Goal: Information Seeking & Learning: Learn about a topic

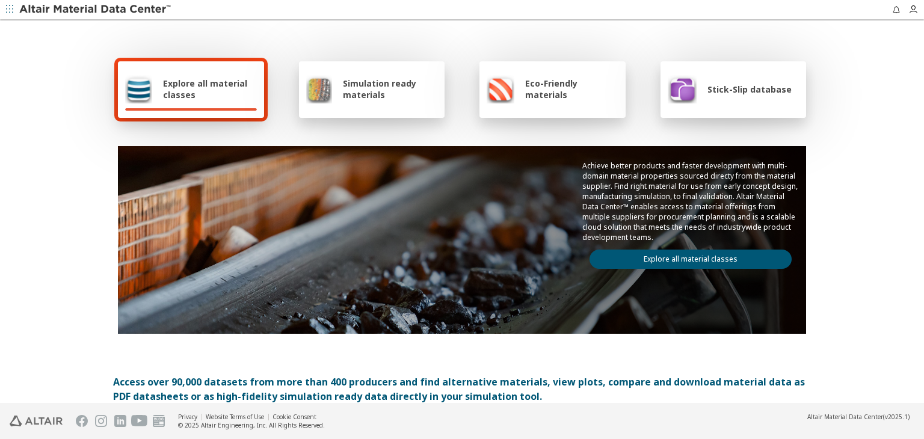
click at [206, 73] on div "Explore all material classes" at bounding box center [191, 89] width 146 height 57
click at [661, 263] on link "Explore all material classes" at bounding box center [691, 259] width 202 height 19
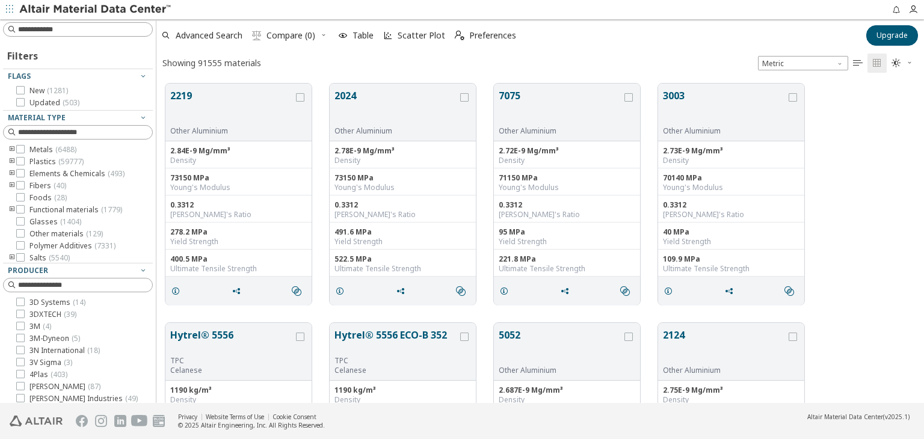
scroll to position [10, 10]
click at [35, 30] on input at bounding box center [78, 29] width 147 height 13
type input "****"
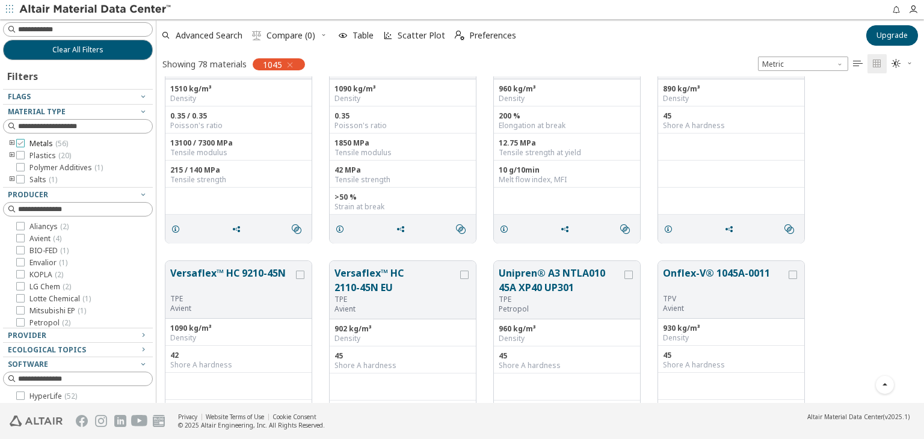
click at [25, 143] on label "Metals ( 56 )" at bounding box center [42, 144] width 52 height 10
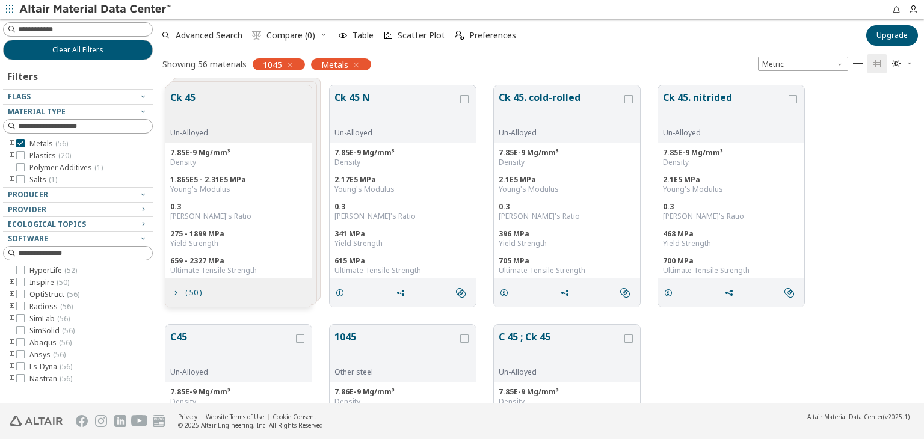
click at [13, 141] on icon "toogle group" at bounding box center [12, 144] width 8 height 10
click at [44, 158] on label "Steel ( 56 )" at bounding box center [56, 156] width 45 height 10
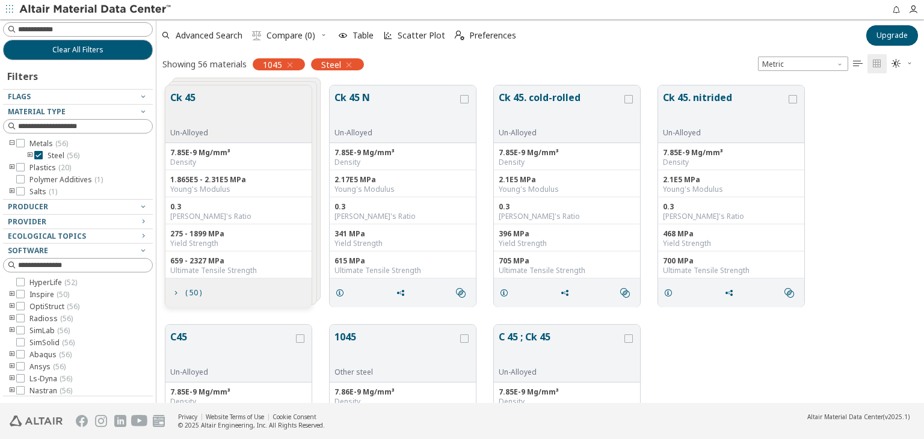
scroll to position [152, 0]
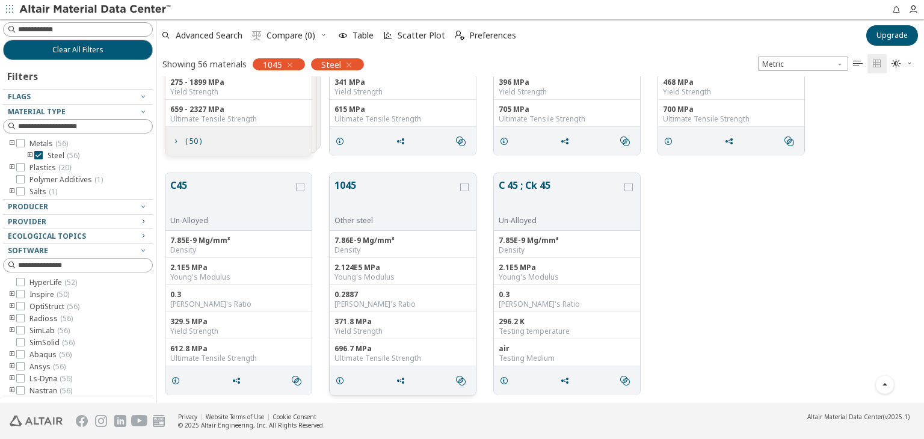
click at [391, 203] on button "1045" at bounding box center [395, 197] width 123 height 38
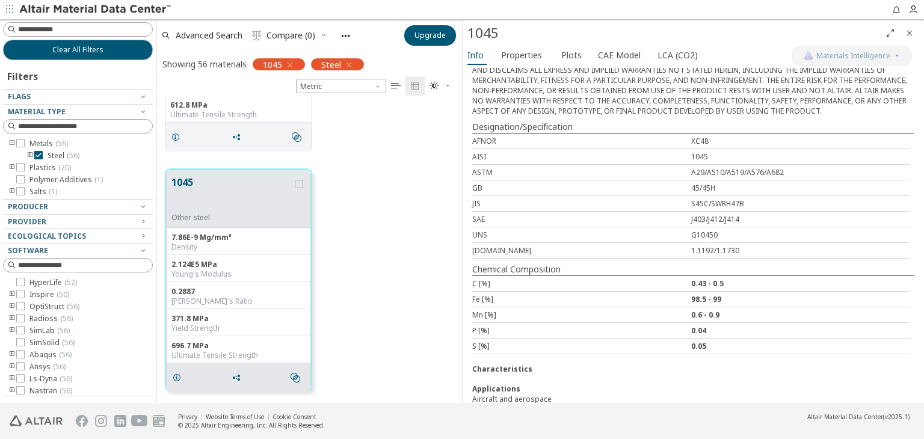
scroll to position [362, 0]
click at [522, 55] on span "Properties" at bounding box center [521, 55] width 41 height 19
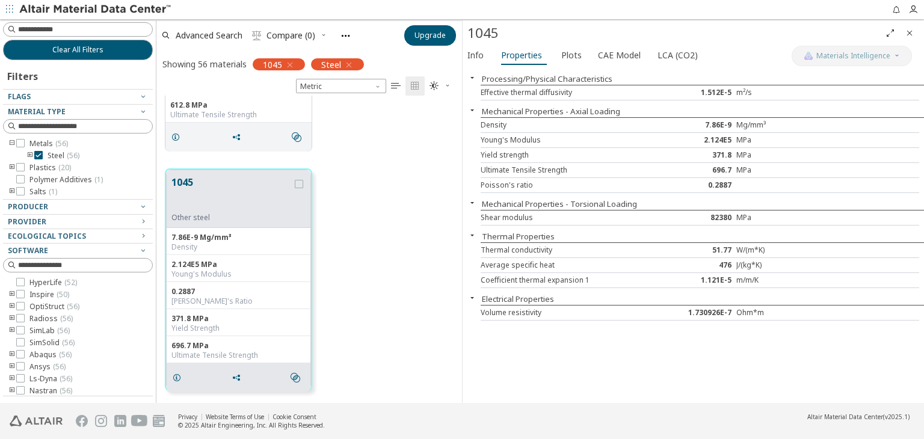
click at [722, 128] on div "7.86E-9" at bounding box center [700, 125] width 73 height 10
drag, startPoint x: 705, startPoint y: 124, endPoint x: 730, endPoint y: 125, distance: 24.7
click at [730, 125] on div "7.86E-9" at bounding box center [700, 125] width 73 height 10
copy div "7.86E-9"
click at [721, 138] on div "2.124E5" at bounding box center [700, 140] width 73 height 10
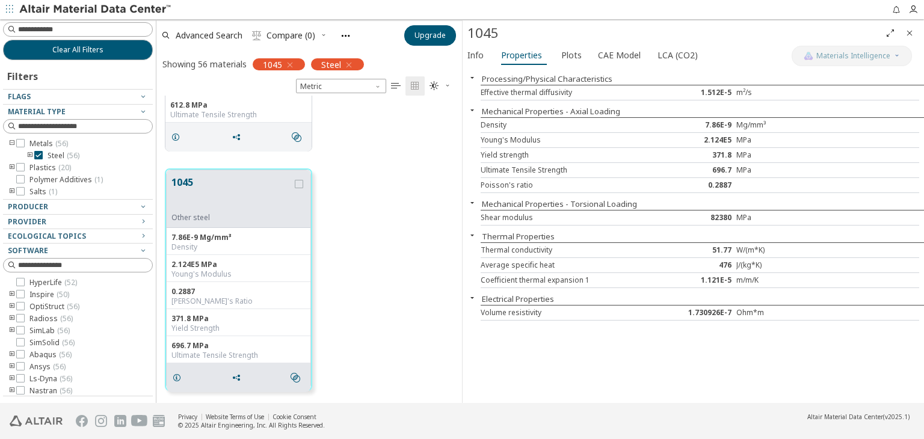
click at [907, 35] on icon "Close" at bounding box center [910, 33] width 10 height 10
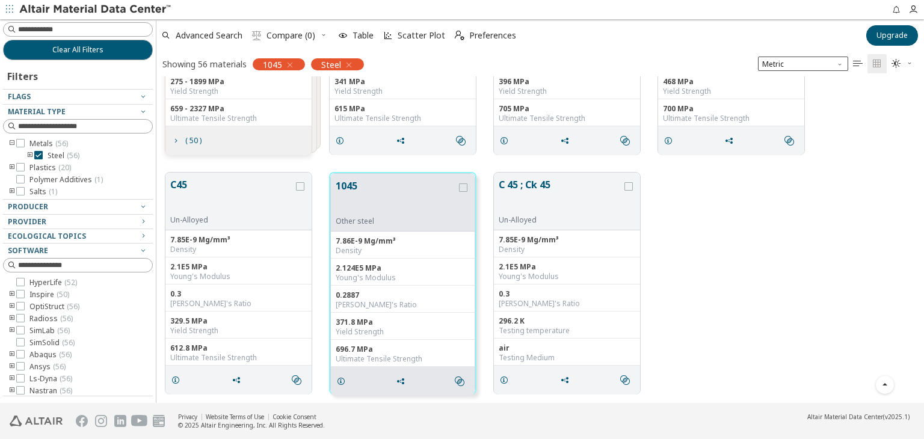
scroll to position [152, 0]
click at [902, 66] on span "" at bounding box center [902, 63] width 26 height 19
click at [873, 118] on span "Dark" at bounding box center [863, 121] width 96 height 19
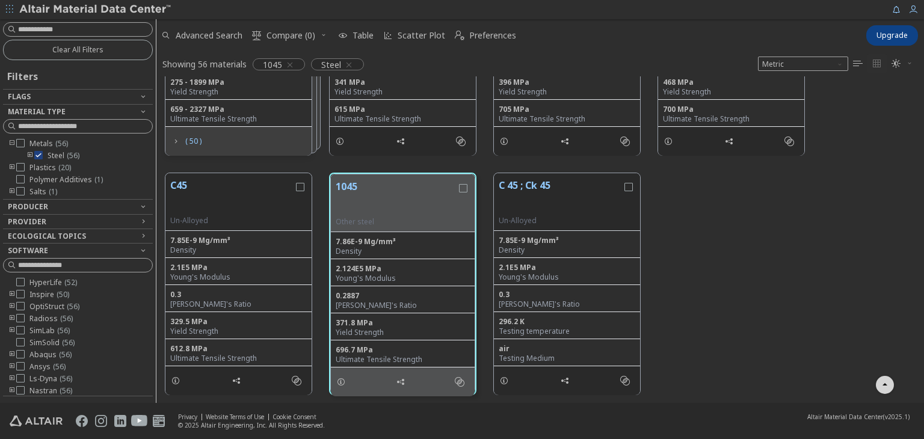
click at [899, 66] on icon "" at bounding box center [897, 64] width 10 height 10
click at [859, 105] on span "Light Blue" at bounding box center [863, 102] width 96 height 19
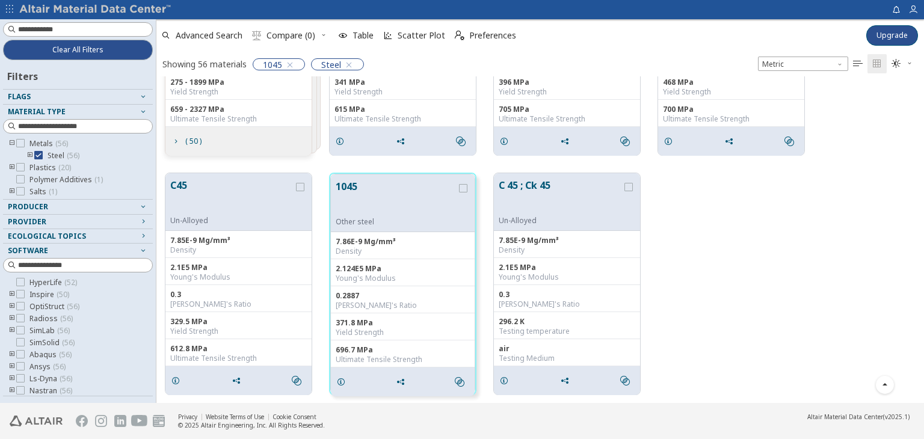
click at [910, 64] on icon "button" at bounding box center [909, 63] width 7 height 7
click at [876, 124] on span "Dark" at bounding box center [863, 121] width 96 height 19
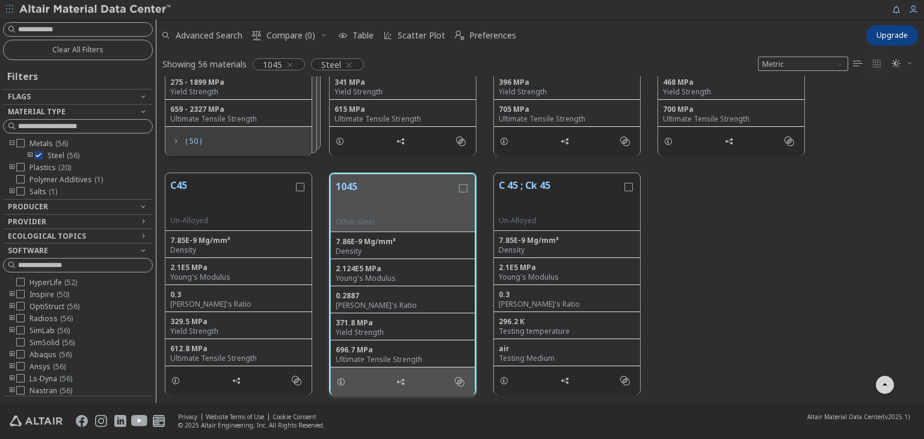
click at [393, 205] on button "1045" at bounding box center [396, 198] width 121 height 38
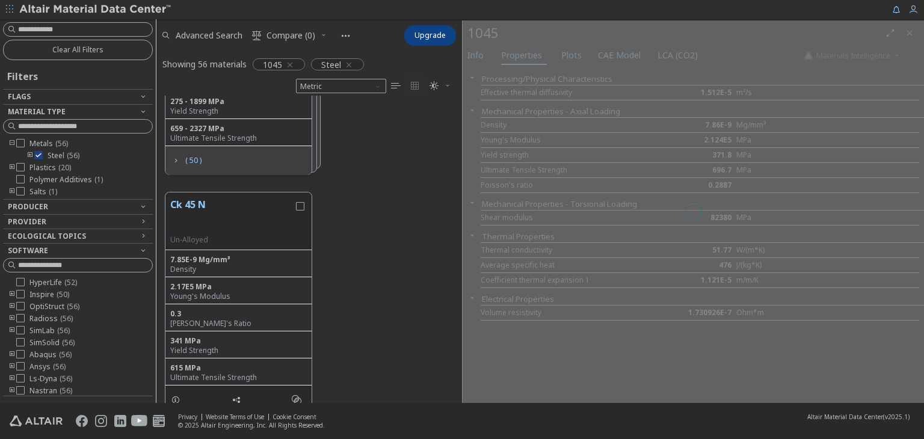
click at [525, 60] on div at bounding box center [693, 211] width 461 height 383
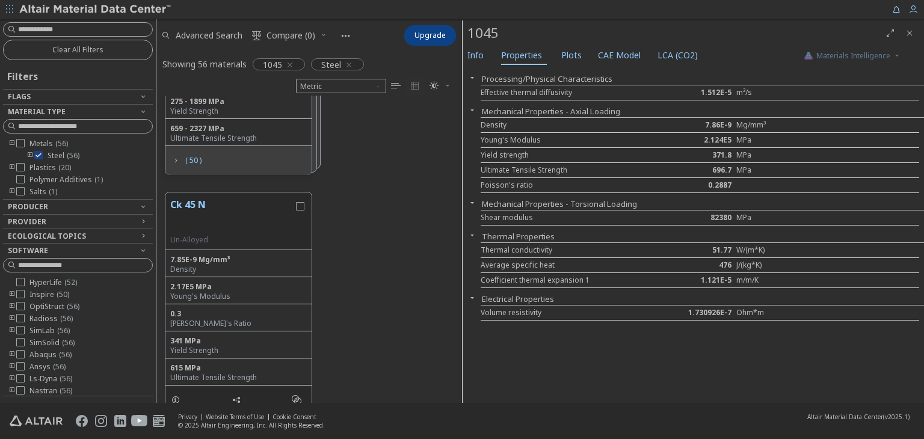
click at [781, 101] on div "Processing/Physical Characteristics Effective thermal diffusivity 1.512E-5 m²/s…" at bounding box center [693, 235] width 461 height 335
drag, startPoint x: 741, startPoint y: 87, endPoint x: 731, endPoint y: 92, distance: 10.8
click at [741, 88] on div "m²/s" at bounding box center [772, 93] width 73 height 10
click at [731, 92] on div "1.512E-5" at bounding box center [700, 93] width 73 height 10
click at [718, 92] on div "1.512E-5" at bounding box center [700, 93] width 73 height 10
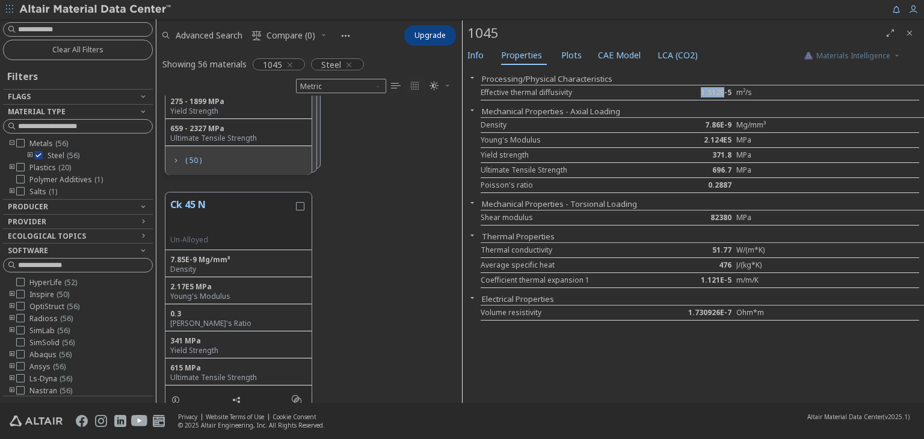
click at [718, 92] on div "1.512E-5" at bounding box center [700, 93] width 73 height 10
click at [721, 128] on div "7.86E-9" at bounding box center [700, 125] width 73 height 10
drag, startPoint x: 706, startPoint y: 146, endPoint x: 731, endPoint y: 146, distance: 24.7
click at [731, 146] on div "Young's Modulus 2.124E5 MPa" at bounding box center [700, 140] width 439 height 15
copy div "2.124E5"
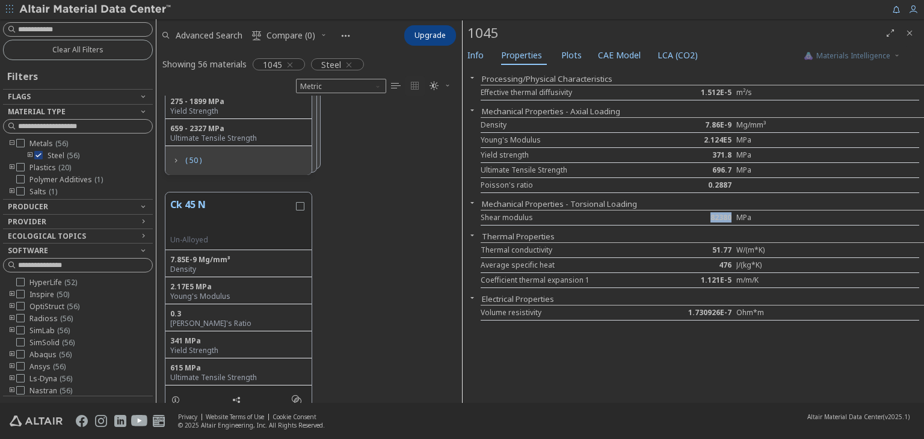
drag, startPoint x: 701, startPoint y: 217, endPoint x: 733, endPoint y: 217, distance: 31.3
click at [733, 217] on div "82380" at bounding box center [700, 218] width 73 height 10
copy div "82380"
drag, startPoint x: 706, startPoint y: 185, endPoint x: 738, endPoint y: 185, distance: 31.9
click at [738, 185] on div "Poisson's ratio 0.2887" at bounding box center [700, 185] width 439 height 15
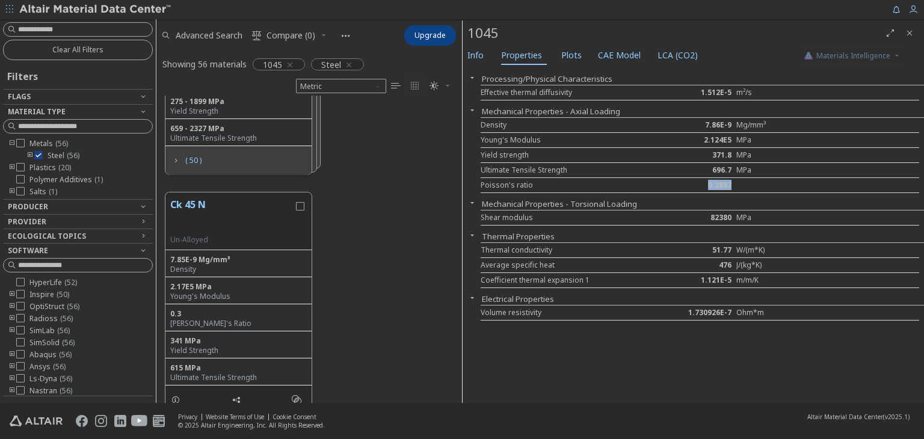
copy div "0.2887"
click at [474, 315] on div "Processing/Physical Characteristics Effective thermal diffusivity 1.512E-5 m²/s…" at bounding box center [693, 235] width 461 height 335
drag, startPoint x: 732, startPoint y: 170, endPoint x: 710, endPoint y: 169, distance: 21.7
click at [710, 169] on div "696.7" at bounding box center [700, 170] width 73 height 10
copy div "696.7"
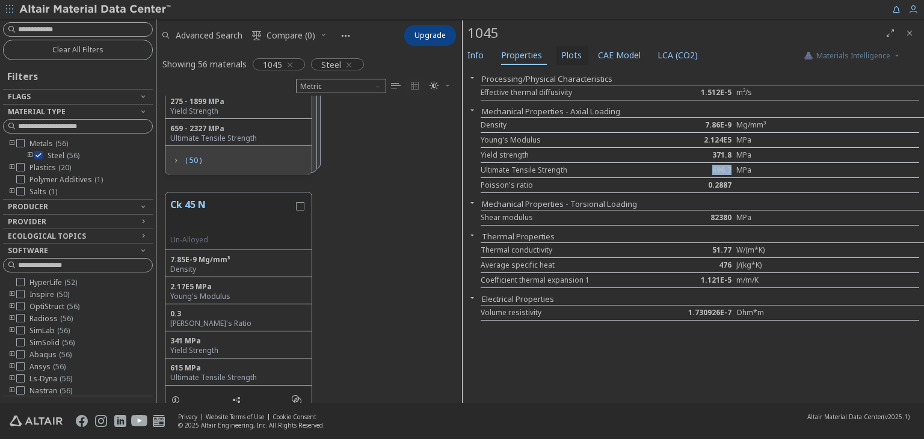
click at [561, 49] on span "Plots" at bounding box center [571, 55] width 20 height 19
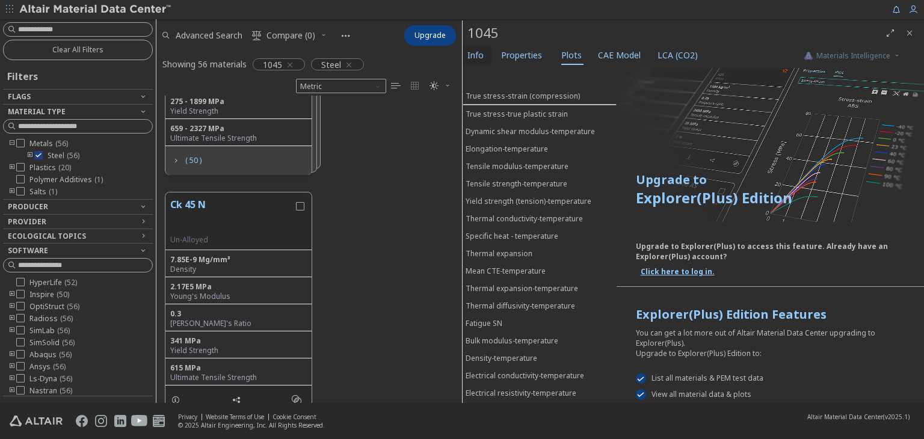
click at [471, 59] on span "Info" at bounding box center [475, 55] width 16 height 19
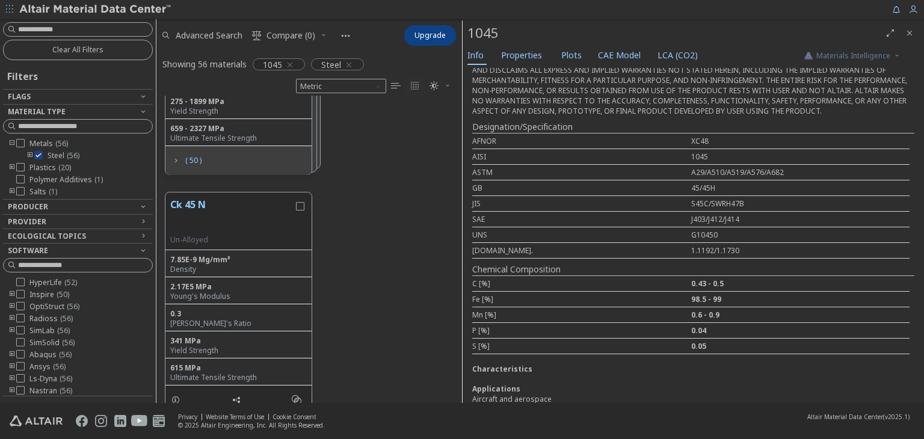
scroll to position [362, 0]
click at [523, 63] on span "Properties" at bounding box center [521, 55] width 41 height 19
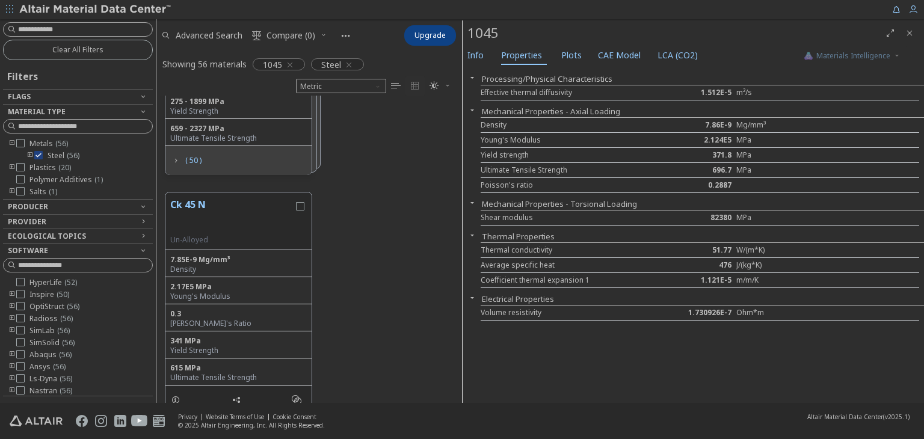
click at [469, 201] on icon "button" at bounding box center [472, 203] width 10 height 10
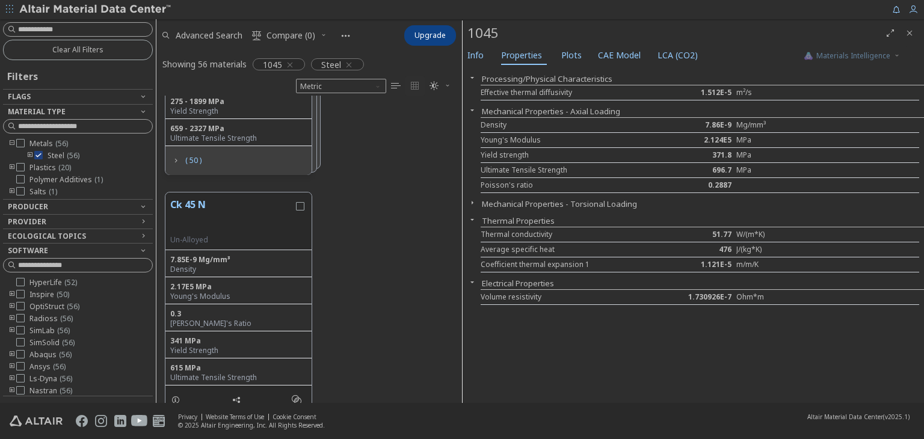
click at [469, 201] on icon "button" at bounding box center [472, 203] width 10 height 10
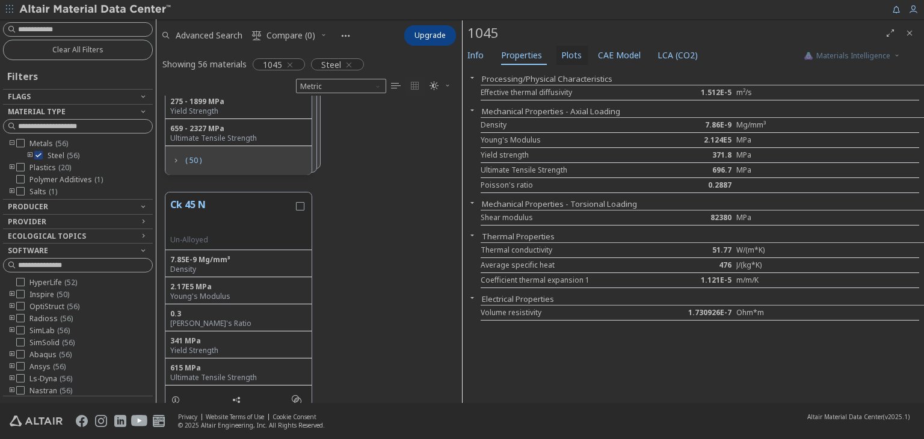
click at [556, 52] on button "Plots" at bounding box center [572, 55] width 32 height 19
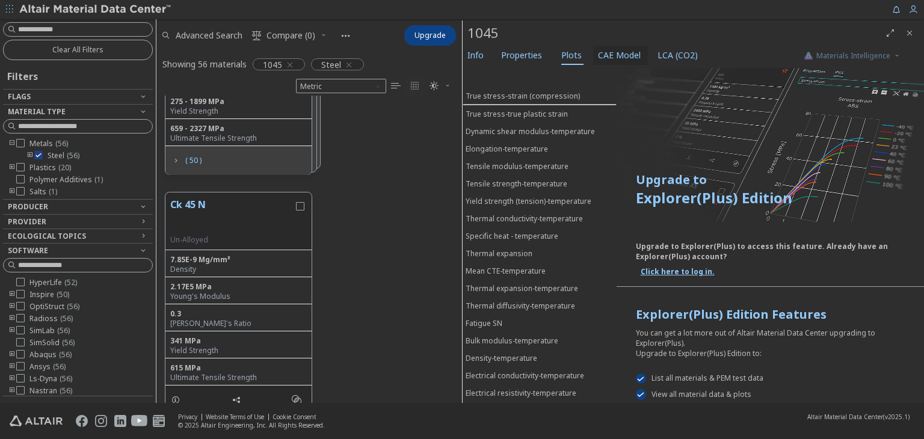
click at [602, 52] on span "CAE Model" at bounding box center [619, 55] width 43 height 19
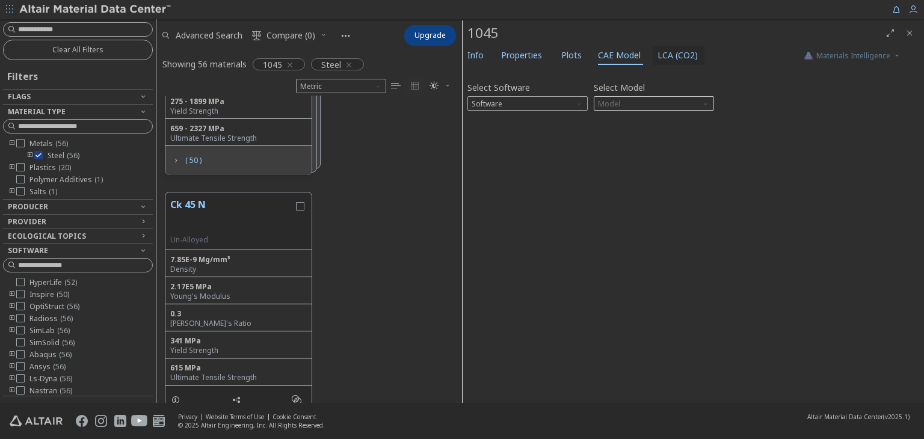
click at [664, 53] on span "LCA (CO2)" at bounding box center [678, 55] width 40 height 19
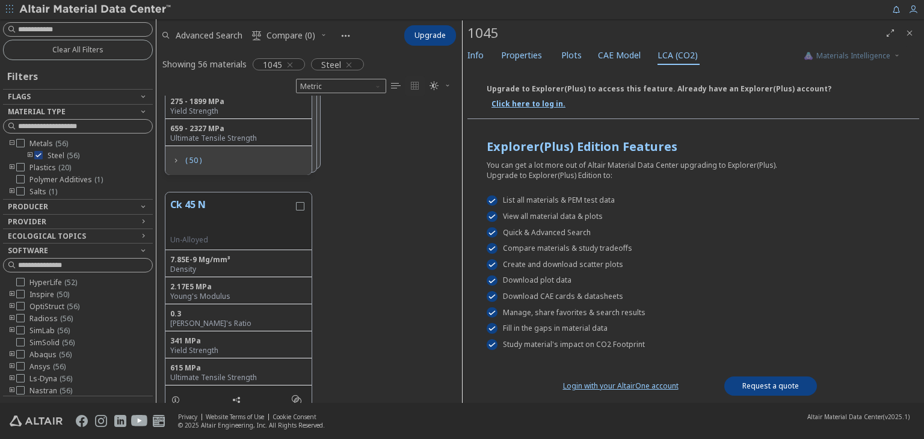
scroll to position [168, 0]
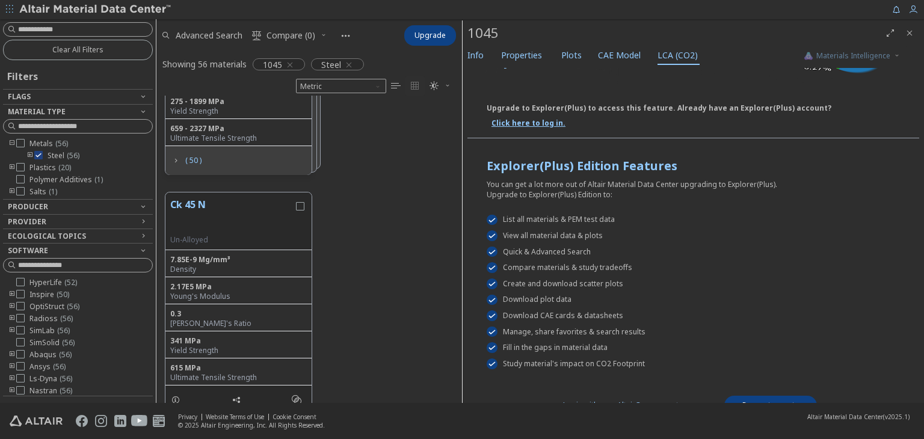
click at [520, 42] on div "1045" at bounding box center [673, 32] width 413 height 19
click at [534, 61] on span "Properties" at bounding box center [521, 55] width 41 height 19
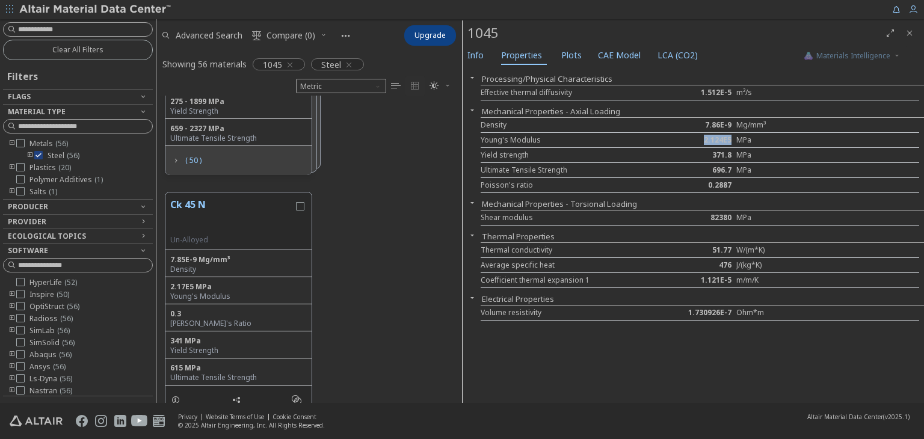
drag, startPoint x: 698, startPoint y: 143, endPoint x: 731, endPoint y: 141, distance: 33.1
click at [731, 141] on div "2.124E5" at bounding box center [700, 140] width 73 height 10
copy div "2.124E5"
click at [51, 28] on input at bounding box center [78, 29] width 147 height 13
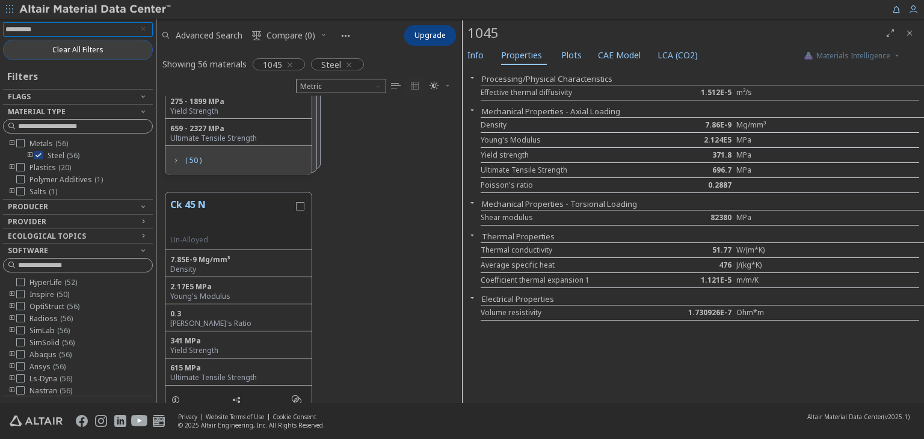
type input "**********"
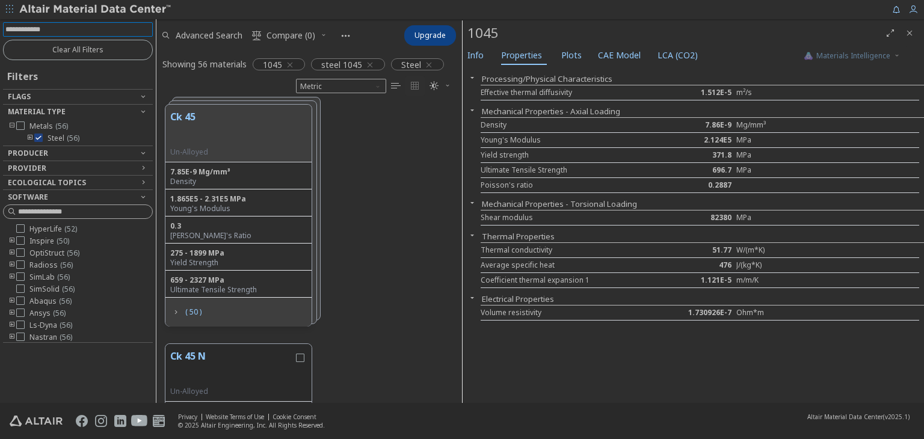
scroll to position [120, 0]
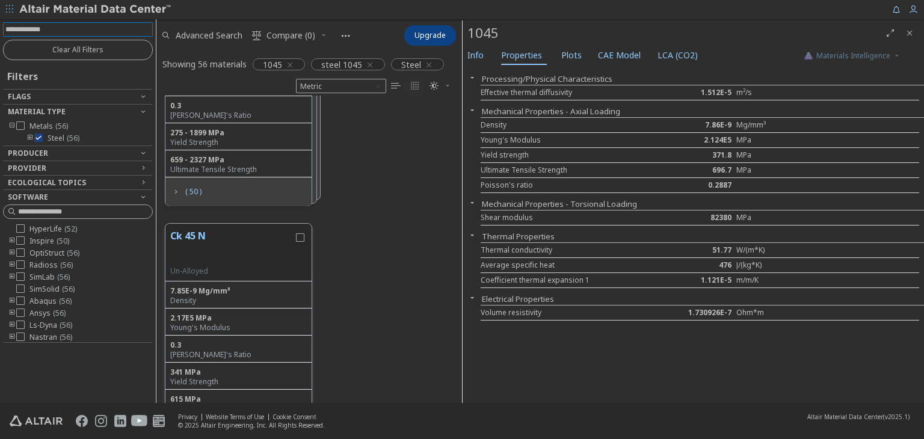
click at [260, 268] on div "Un-Alloyed" at bounding box center [231, 271] width 123 height 10
click at [215, 240] on button "Ck 45 N" at bounding box center [231, 248] width 123 height 38
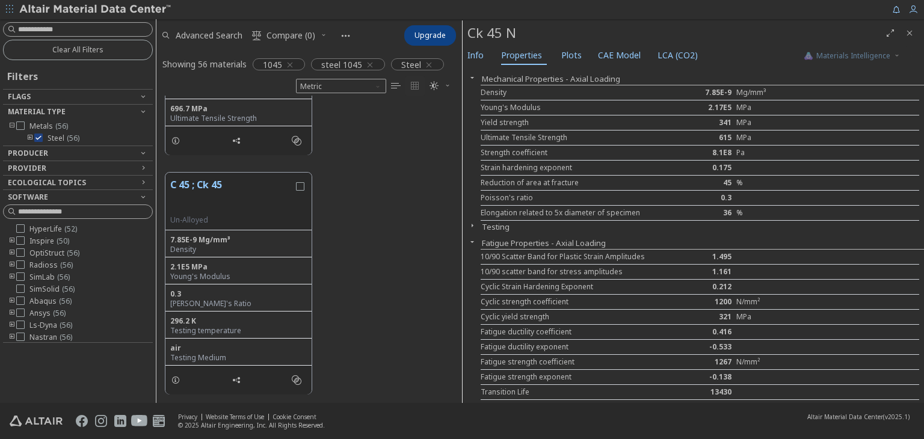
click at [702, 103] on div "2.17E5" at bounding box center [700, 108] width 73 height 10
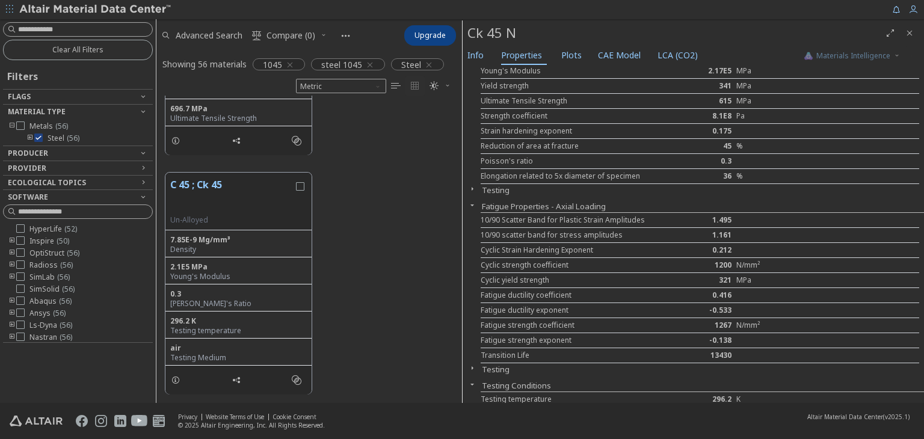
scroll to position [53, 0]
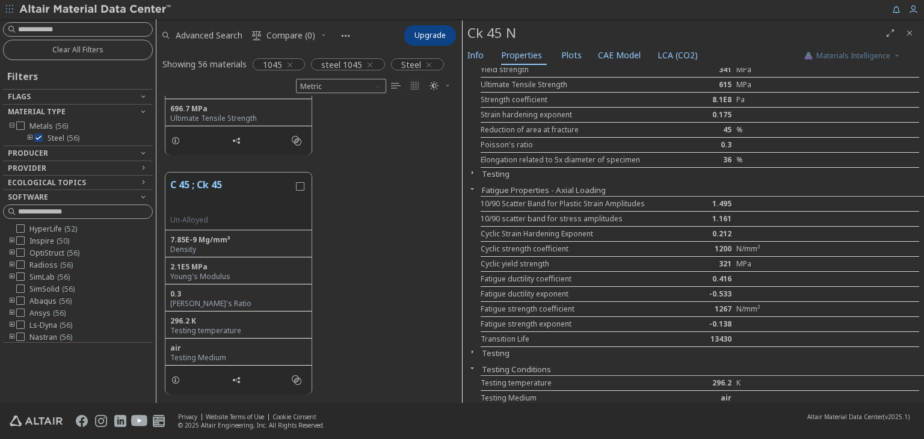
click at [718, 247] on div "1200" at bounding box center [700, 249] width 73 height 10
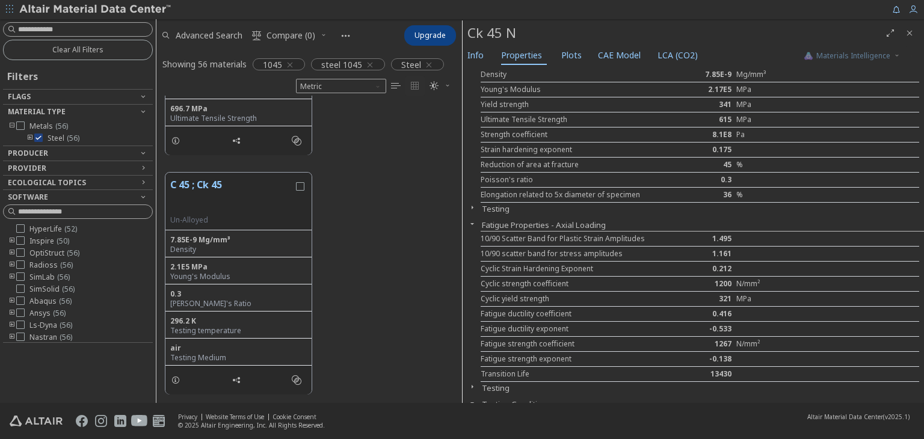
scroll to position [0, 0]
